Goal: Task Accomplishment & Management: Manage account settings

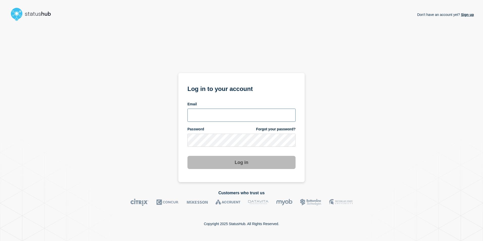
type input "[EMAIL_ADDRESS][PERSON_NAME][DOMAIN_NAME]"
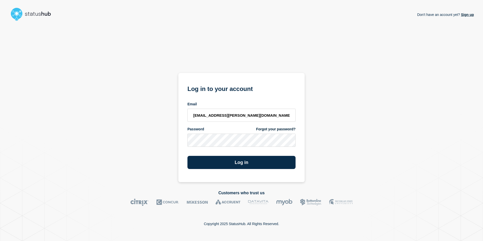
click at [352, 101] on div "Don't have an account yet? Sign up Log in to your account Email [EMAIL_ADDRESS]…" at bounding box center [241, 102] width 465 height 159
click at [238, 165] on button "Log in" at bounding box center [242, 162] width 108 height 13
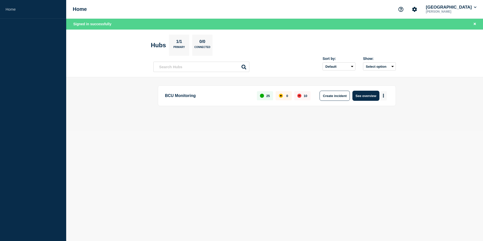
click at [385, 96] on button "More actions" at bounding box center [383, 95] width 7 height 9
click at [323, 124] on main "BCU Monitoring 25 0 10 Create incident See overview" at bounding box center [274, 104] width 417 height 54
click at [383, 93] on button "More actions" at bounding box center [383, 95] width 7 height 9
click at [394, 78] on main "BCU Monitoring 25 0 10 Create incident See overview" at bounding box center [274, 104] width 417 height 54
click at [369, 95] on button "See overview" at bounding box center [366, 96] width 27 height 10
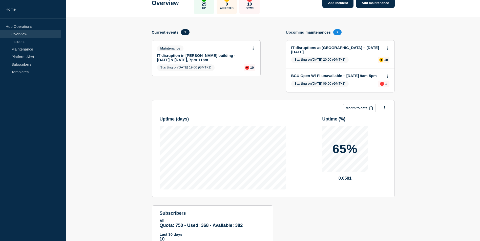
scroll to position [58, 0]
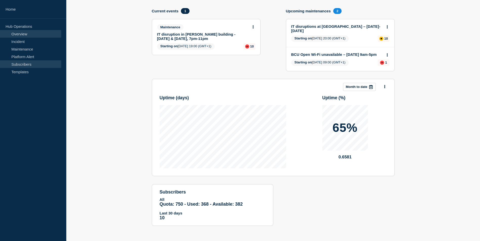
click at [24, 63] on link "Subscribers" at bounding box center [30, 64] width 61 height 8
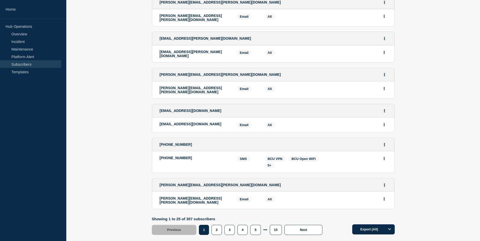
scroll to position [781, 0]
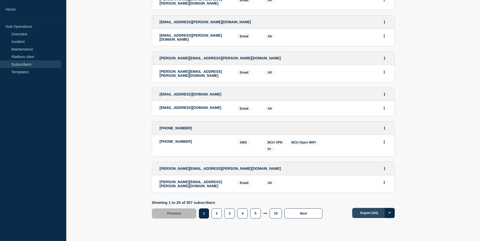
click at [371, 208] on button "Export (All)" at bounding box center [373, 213] width 42 height 10
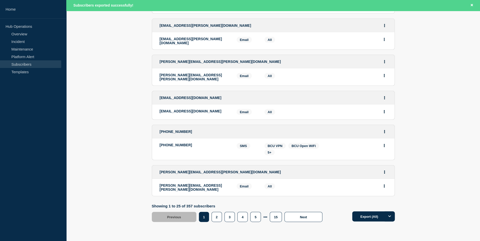
scroll to position [788, 0]
